Goal: Information Seeking & Learning: Learn about a topic

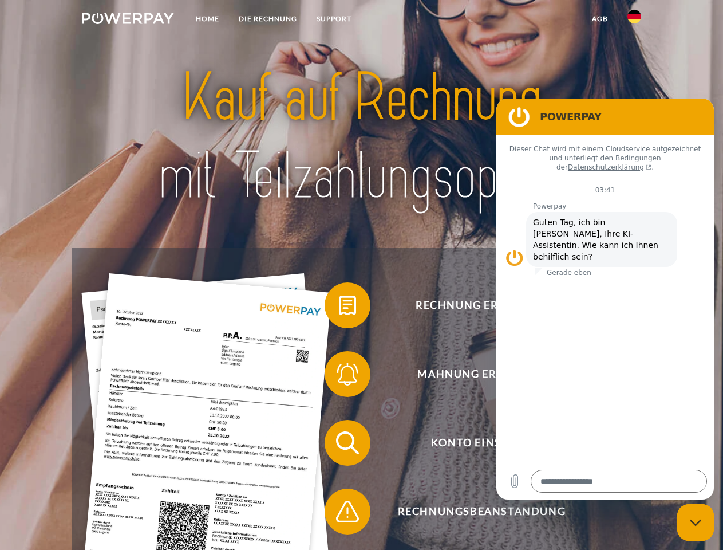
click at [128, 20] on img at bounding box center [128, 18] width 92 height 11
click at [635, 20] on img at bounding box center [635, 17] width 14 height 14
click at [600, 19] on link "agb" at bounding box center [600, 19] width 36 height 21
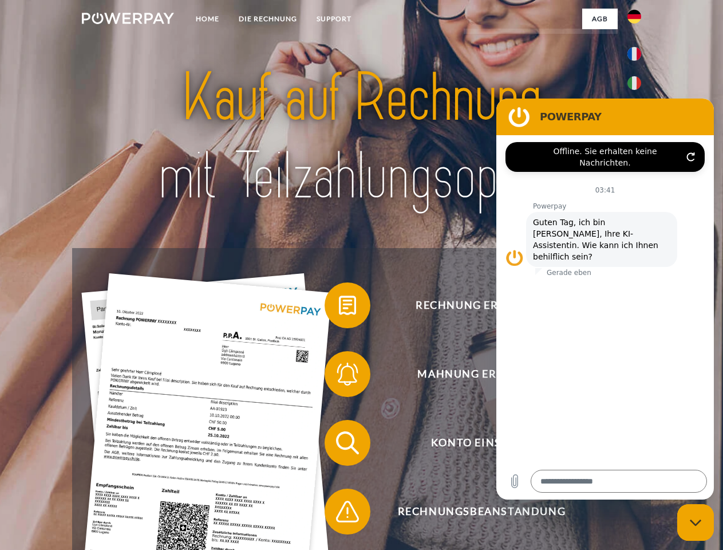
click at [339, 308] on span at bounding box center [330, 305] width 57 height 57
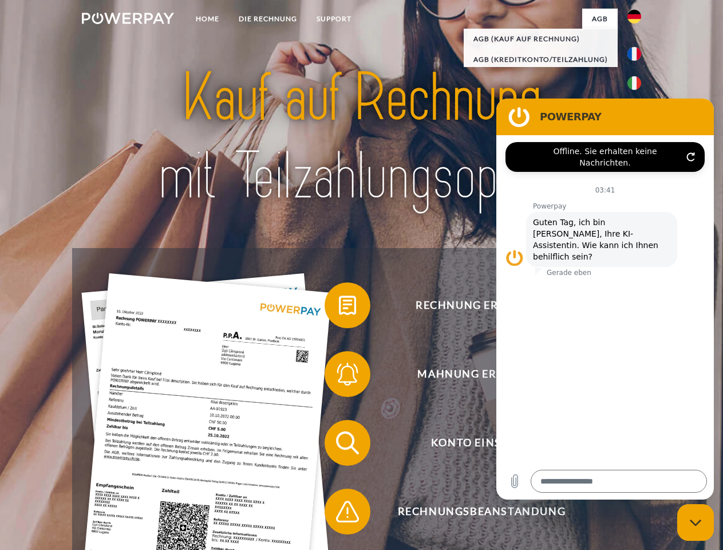
click at [339, 376] on div "Rechnung erhalten? Mahnung erhalten? Konto einsehen" at bounding box center [361, 477] width 578 height 458
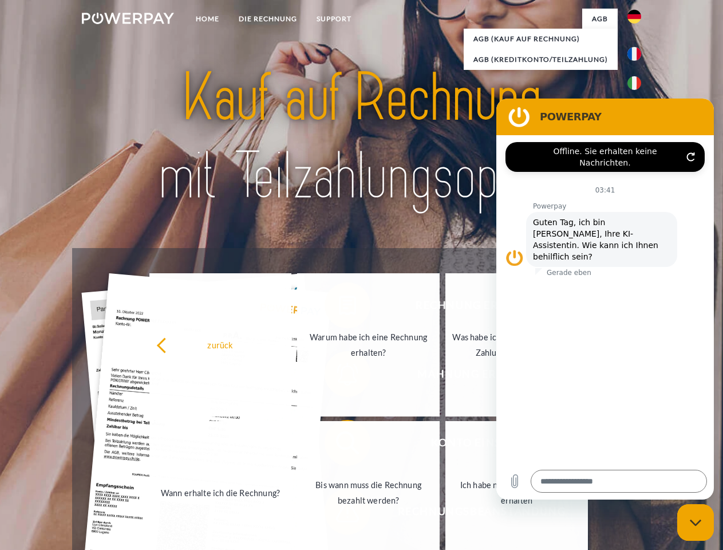
click at [339, 445] on link "Bis wann muss die Rechnung bezahlt werden?" at bounding box center [368, 492] width 143 height 143
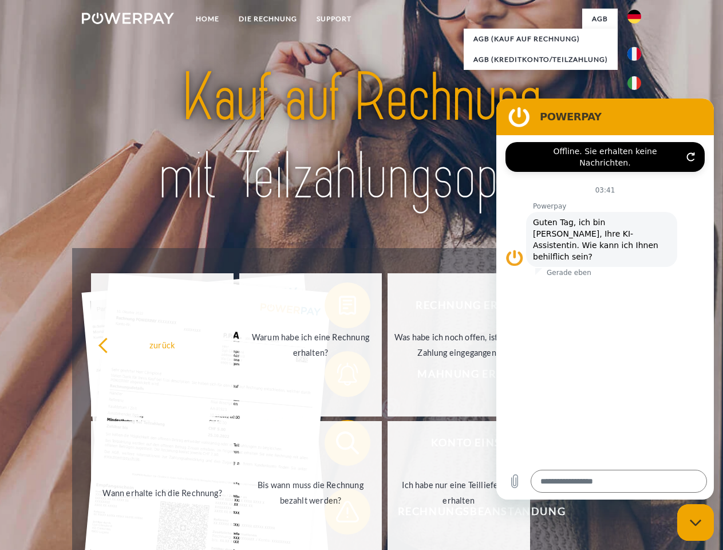
click at [339, 514] on span at bounding box center [330, 511] width 57 height 57
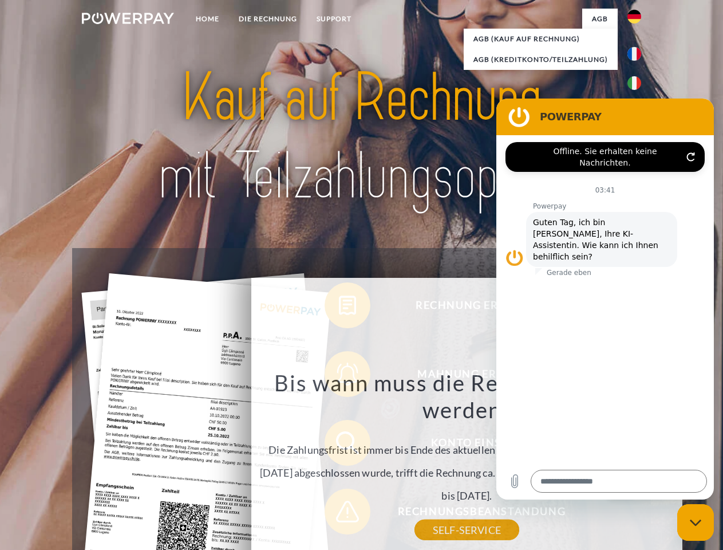
click at [696, 522] on icon "Messaging-Fenster schließen" at bounding box center [696, 522] width 12 height 7
type textarea "*"
